Goal: Information Seeking & Learning: Learn about a topic

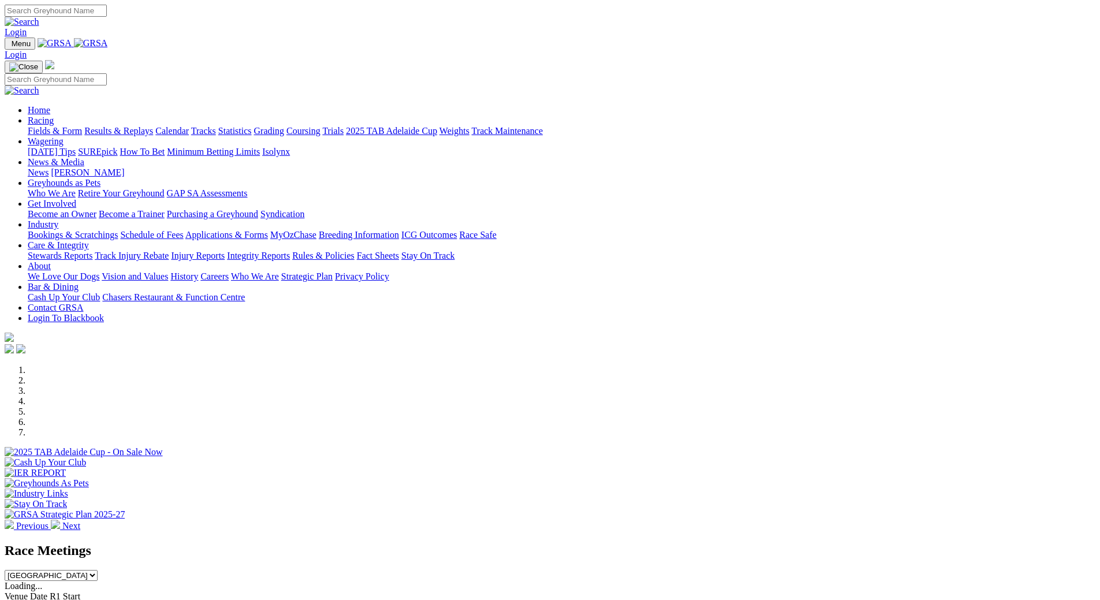
click at [54, 115] on link "Racing" at bounding box center [41, 120] width 26 height 10
click at [82, 126] on link "Fields & Form" at bounding box center [55, 131] width 54 height 10
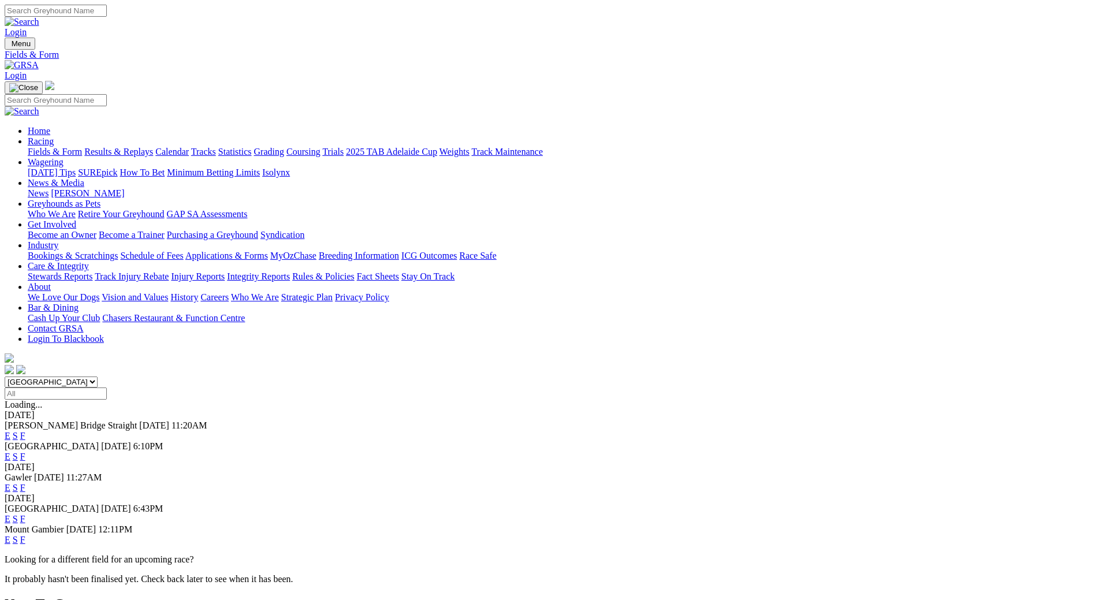
click at [25, 483] on link "F" at bounding box center [22, 488] width 5 height 10
click at [25, 514] on link "F" at bounding box center [22, 519] width 5 height 10
click at [25, 535] on link "F" at bounding box center [22, 540] width 5 height 10
